Goal: Navigation & Orientation: Find specific page/section

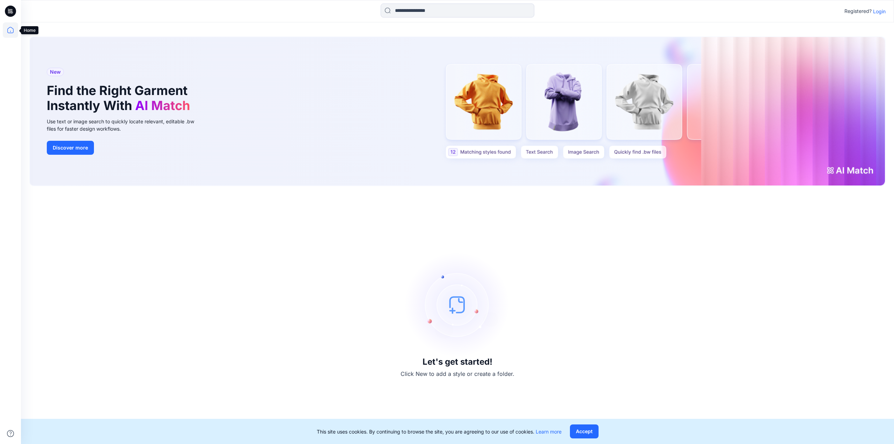
click at [10, 31] on icon at bounding box center [10, 29] width 15 height 15
click at [10, 29] on icon at bounding box center [10, 29] width 15 height 15
click at [590, 433] on button "Accept" at bounding box center [584, 431] width 29 height 14
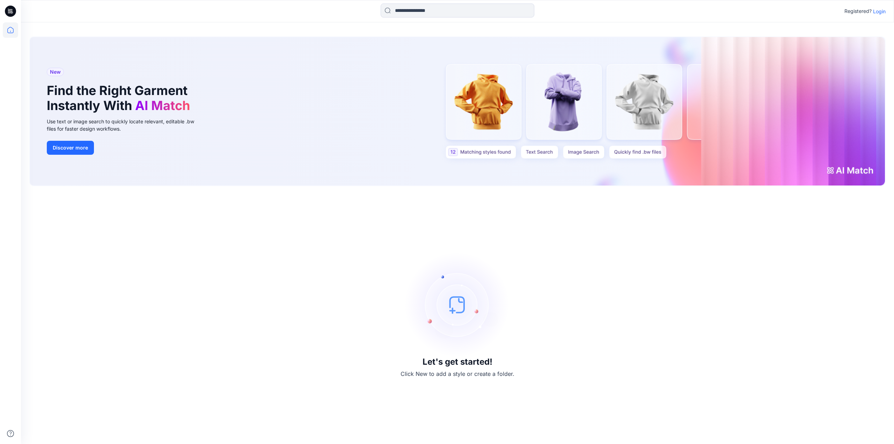
click at [882, 14] on p "Login" at bounding box center [879, 11] width 13 height 7
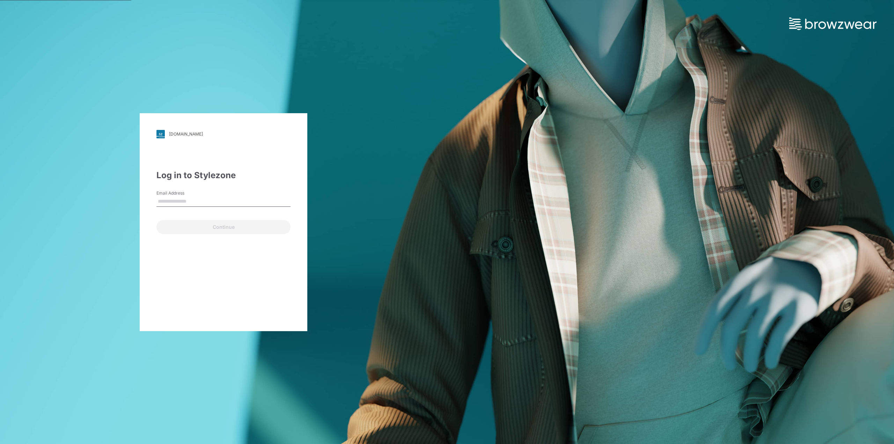
type input "**********"
click at [207, 229] on button "Continue" at bounding box center [223, 227] width 134 height 14
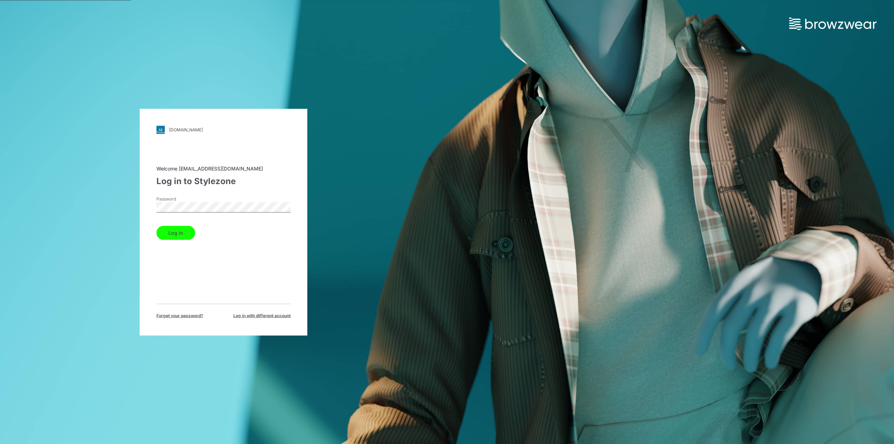
click at [156, 225] on button "Log in" at bounding box center [175, 232] width 39 height 14
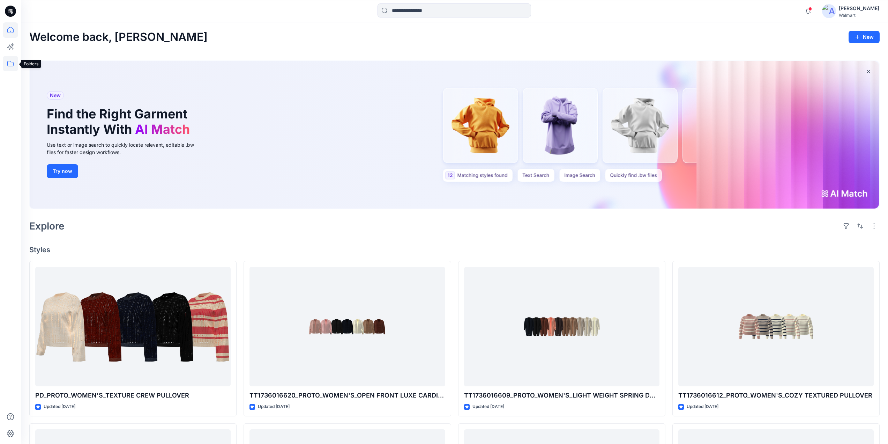
click at [7, 65] on icon at bounding box center [10, 63] width 15 height 15
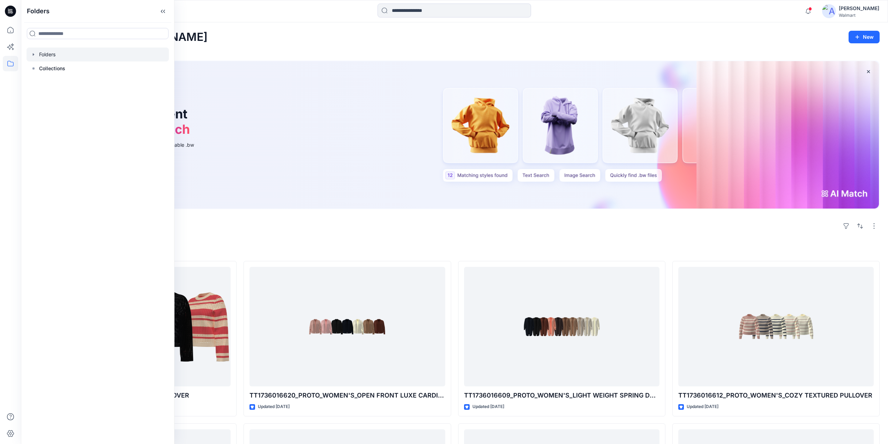
click at [31, 53] on icon "button" at bounding box center [34, 55] width 6 height 6
click at [32, 100] on div at bounding box center [98, 96] width 142 height 14
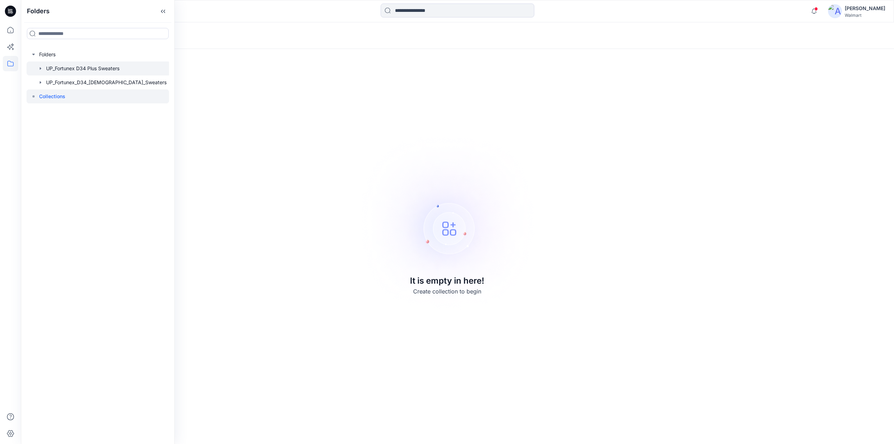
click at [52, 66] on div at bounding box center [99, 68] width 144 height 14
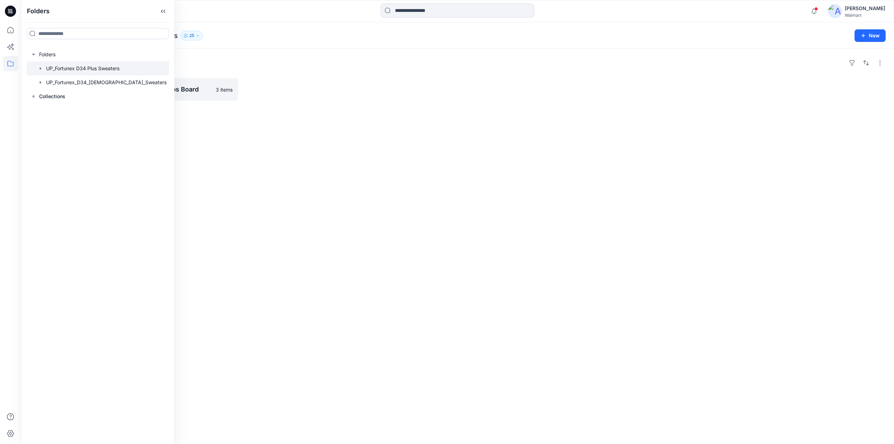
click at [278, 132] on div "Folders UP_Fortunetex S3 FYE26 D34 Sweater Tops Board 3 items" at bounding box center [457, 246] width 873 height 395
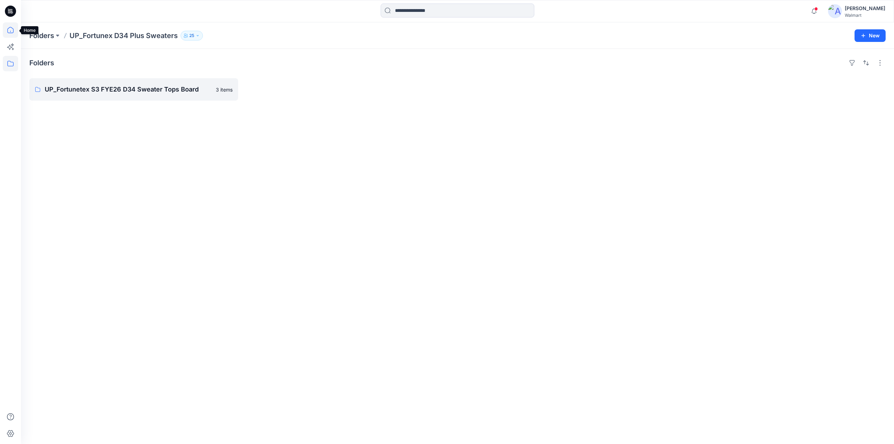
click at [11, 31] on icon at bounding box center [10, 29] width 15 height 15
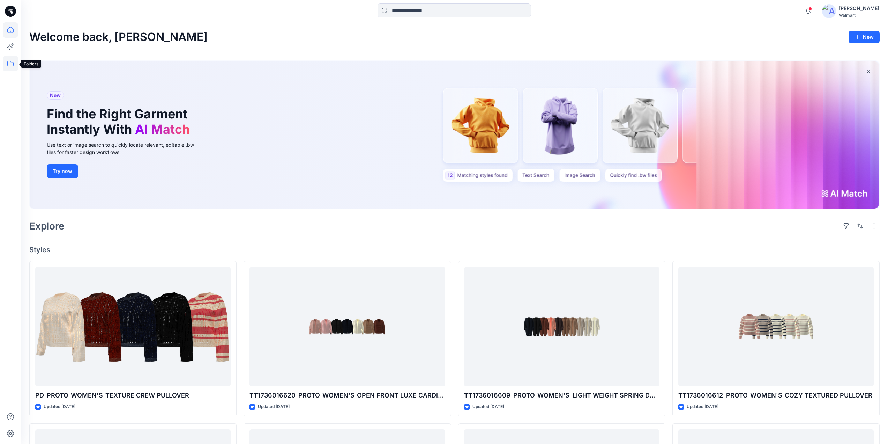
click at [12, 61] on icon at bounding box center [10, 63] width 15 height 15
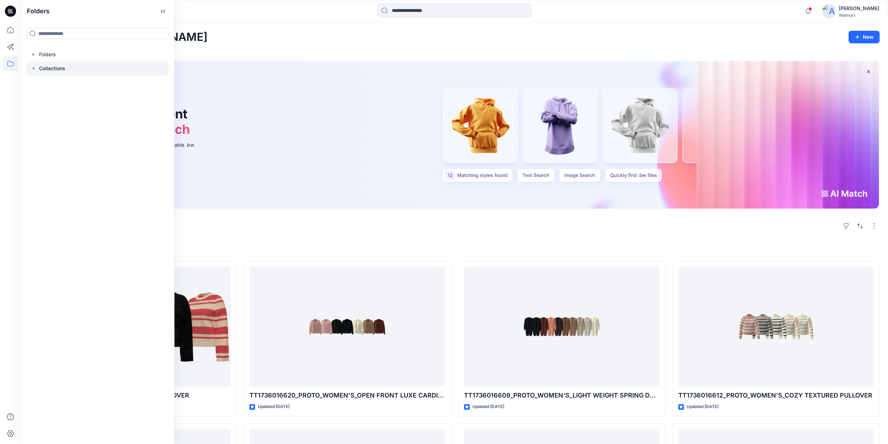
click at [57, 65] on p "Collections" at bounding box center [52, 68] width 26 height 8
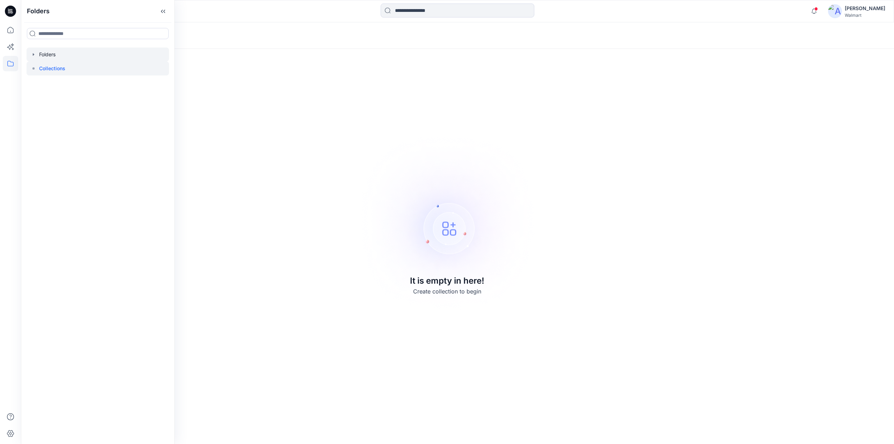
click at [53, 54] on div at bounding box center [98, 54] width 142 height 14
